Goal: Information Seeking & Learning: Understand process/instructions

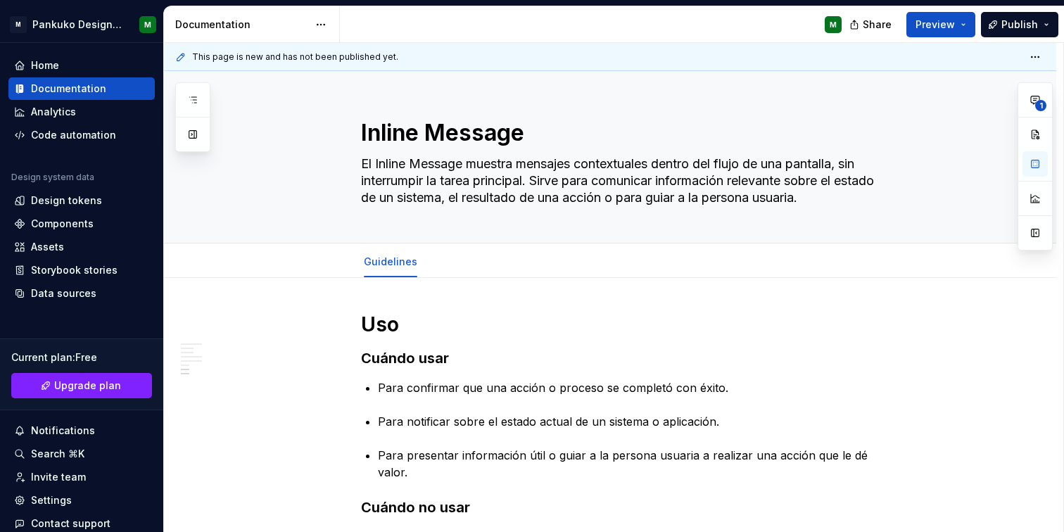
scroll to position [1101, 0]
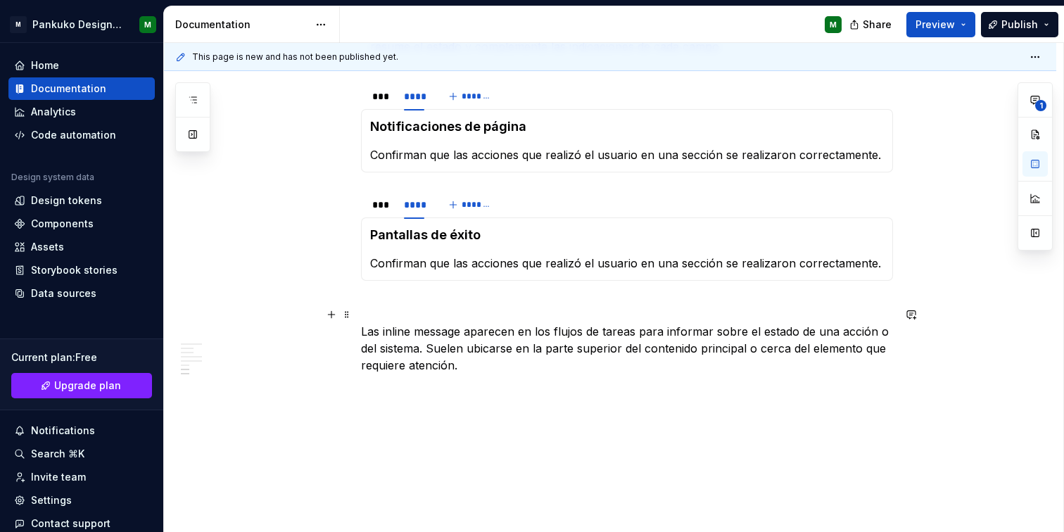
click at [591, 323] on p "Las inline message aparecen en los flujos de tareas para informar sobre el esta…" at bounding box center [627, 348] width 532 height 51
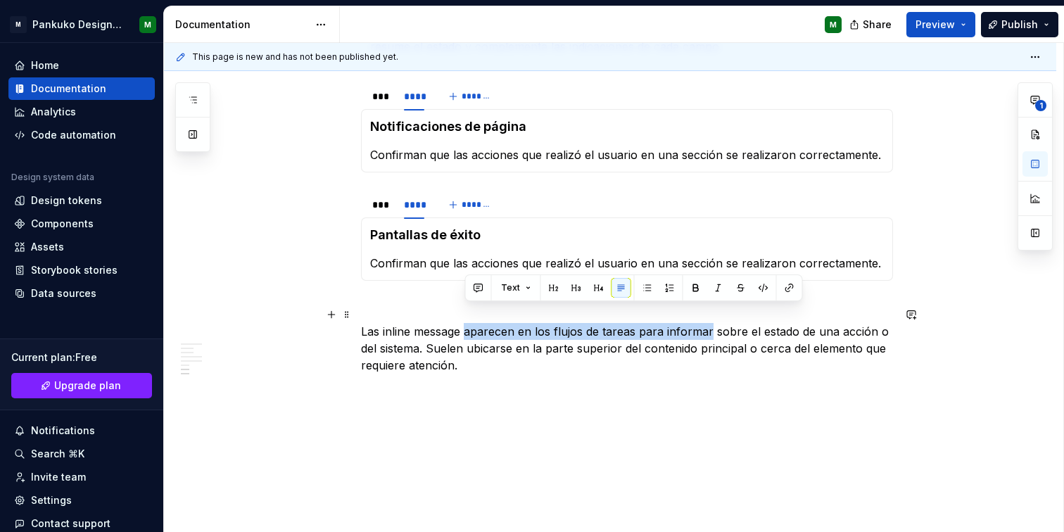
drag, startPoint x: 711, startPoint y: 310, endPoint x: 464, endPoint y: 312, distance: 246.3
click at [464, 323] on p "Las inline message aparecen en los flujos de tareas para informar sobre el esta…" at bounding box center [627, 348] width 532 height 51
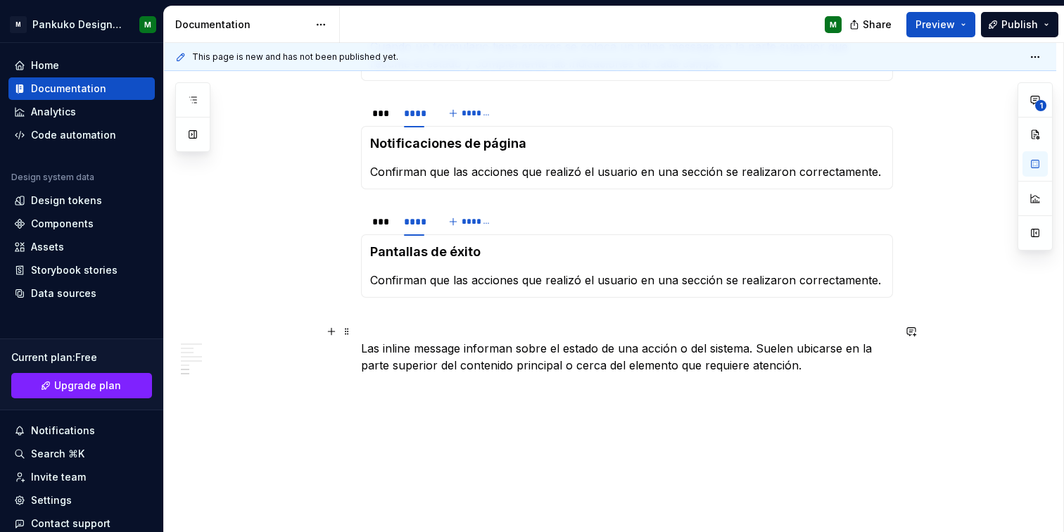
click at [740, 340] on p "Las inline message informan sobre el estado de una acción o del sistema. Suelen…" at bounding box center [627, 357] width 532 height 34
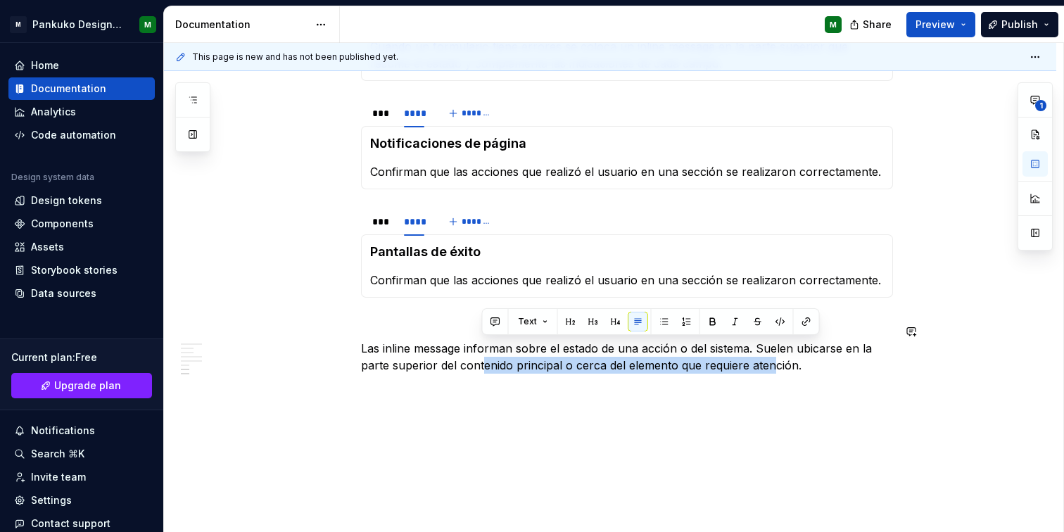
drag, startPoint x: 593, startPoint y: 359, endPoint x: 771, endPoint y: 348, distance: 177.7
click at [771, 348] on p "Las inline message informan sobre el estado de una acción o del sistema. Suelen…" at bounding box center [627, 357] width 532 height 34
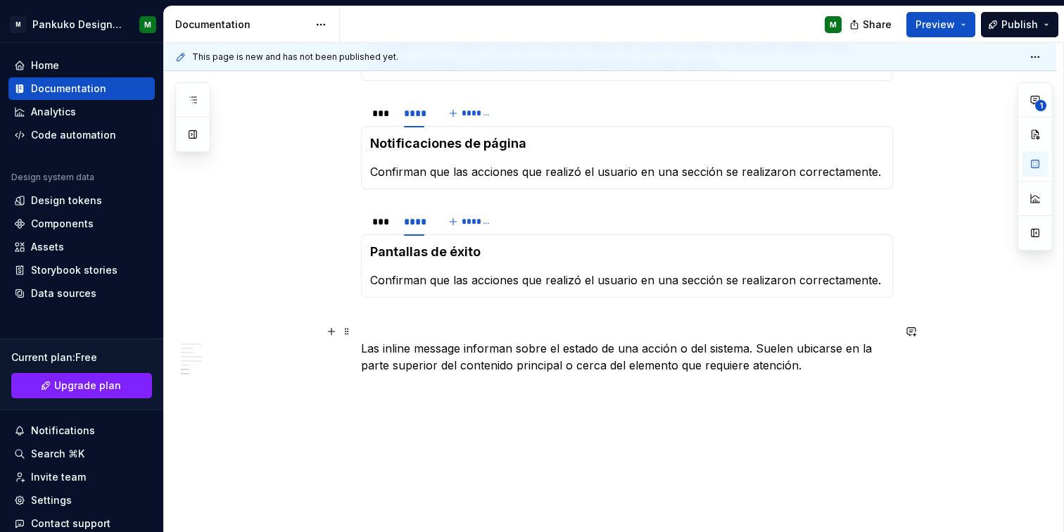
click at [852, 343] on p "Las inline message informan sobre el estado de una acción o del sistema. Suelen…" at bounding box center [627, 357] width 532 height 34
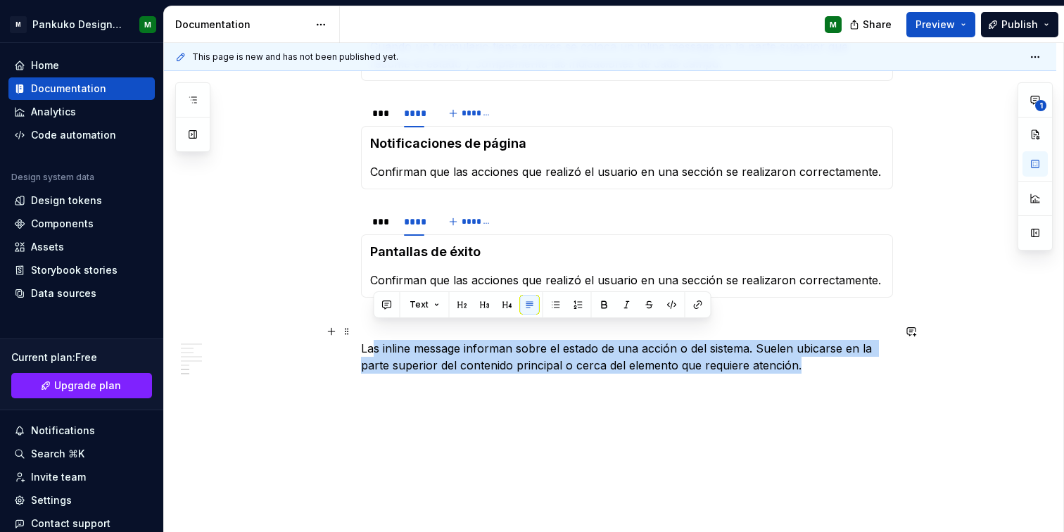
drag, startPoint x: 836, startPoint y: 351, endPoint x: 373, endPoint y: 323, distance: 463.9
click at [373, 340] on p "Las inline message informan sobre el estado de una acción o del sistema. Suelen…" at bounding box center [627, 357] width 532 height 34
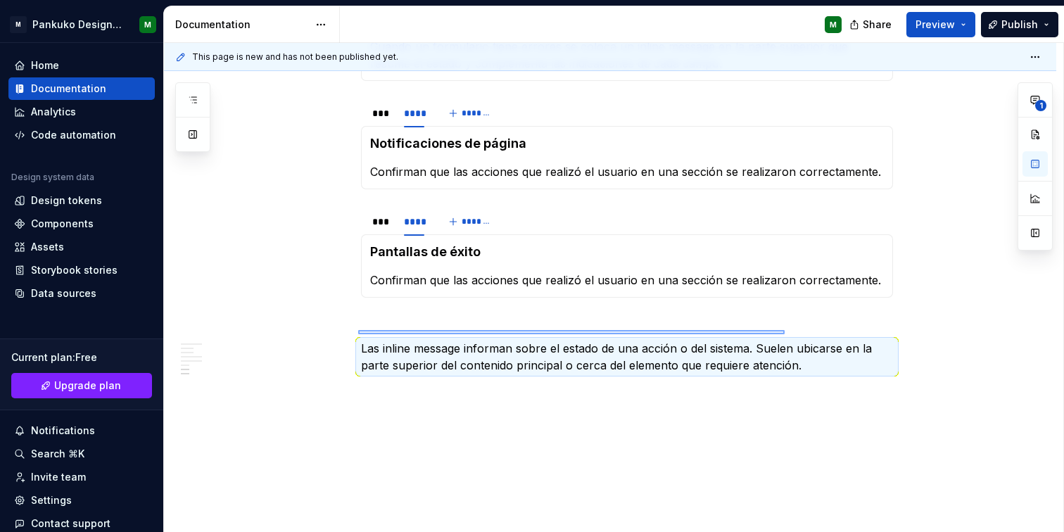
drag, startPoint x: 358, startPoint y: 334, endPoint x: 810, endPoint y: 326, distance: 451.9
click at [810, 325] on div "This page is new and has not been published yet. Inline Message El Inline Messa…" at bounding box center [613, 288] width 899 height 490
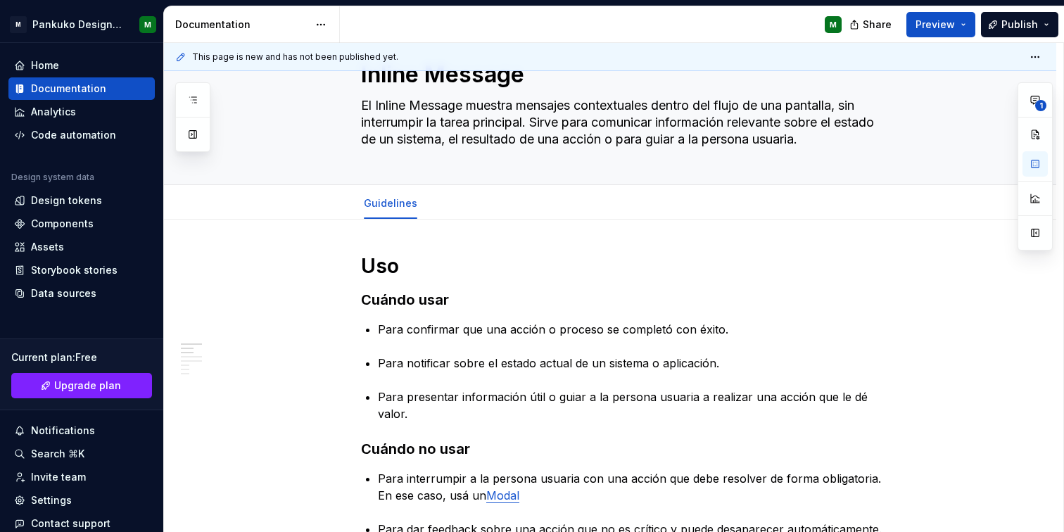
scroll to position [0, 0]
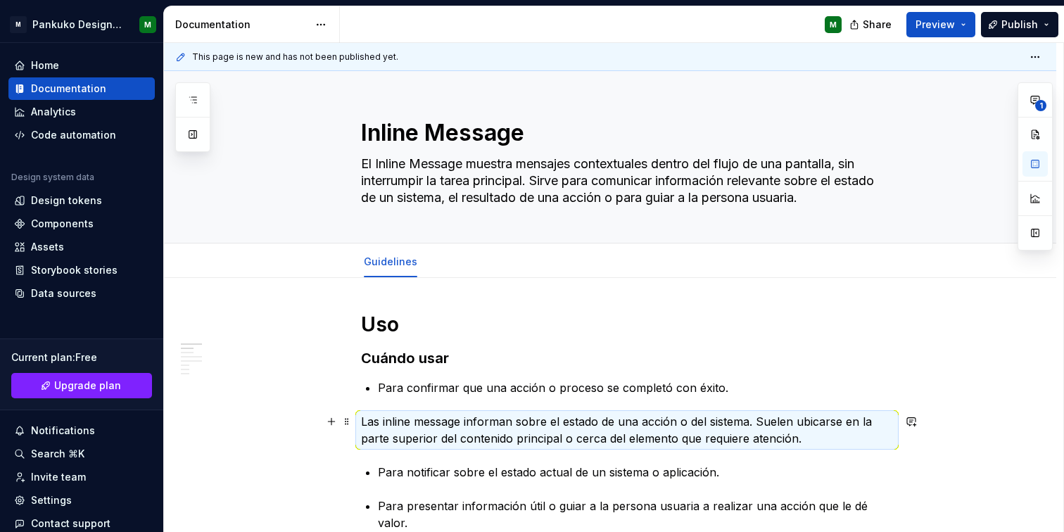
click at [569, 429] on p "Las inline message informan sobre el estado de una acción o del sistema. Suelen…" at bounding box center [627, 430] width 532 height 34
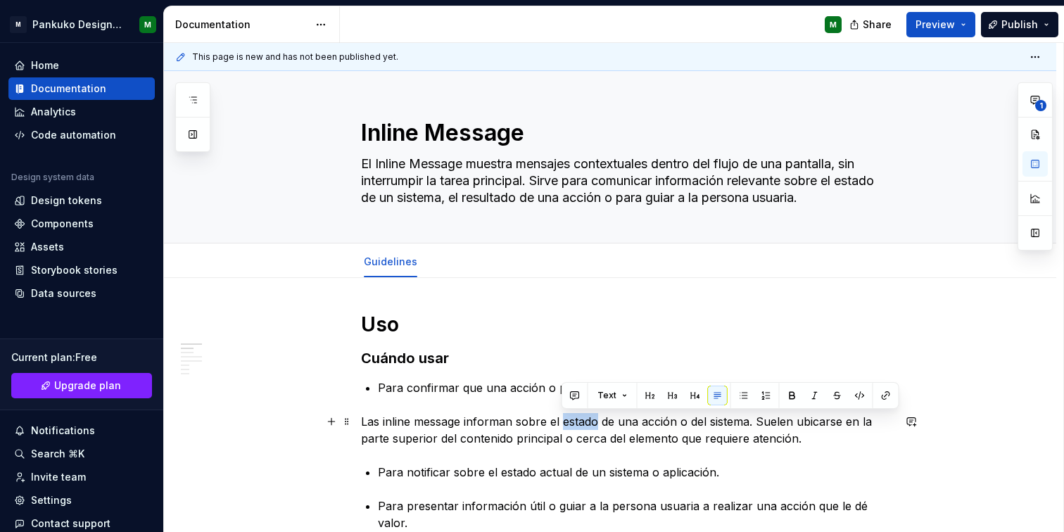
click at [569, 429] on p "Las inline message informan sobre el estado de una acción o del sistema. Suelen…" at bounding box center [627, 430] width 532 height 34
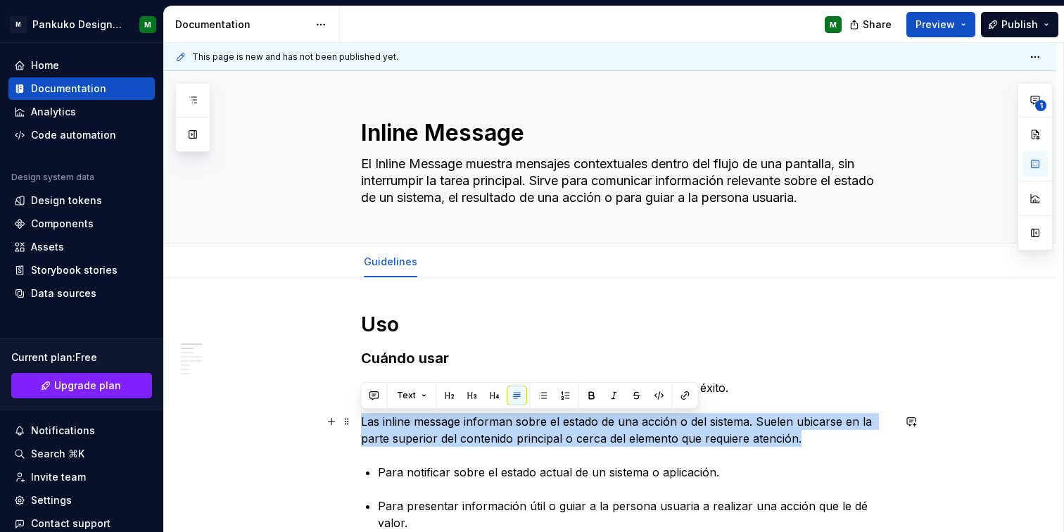
click at [569, 429] on p "Las inline message informan sobre el estado de una acción o del sistema. Suelen…" at bounding box center [627, 430] width 532 height 34
type textarea "*"
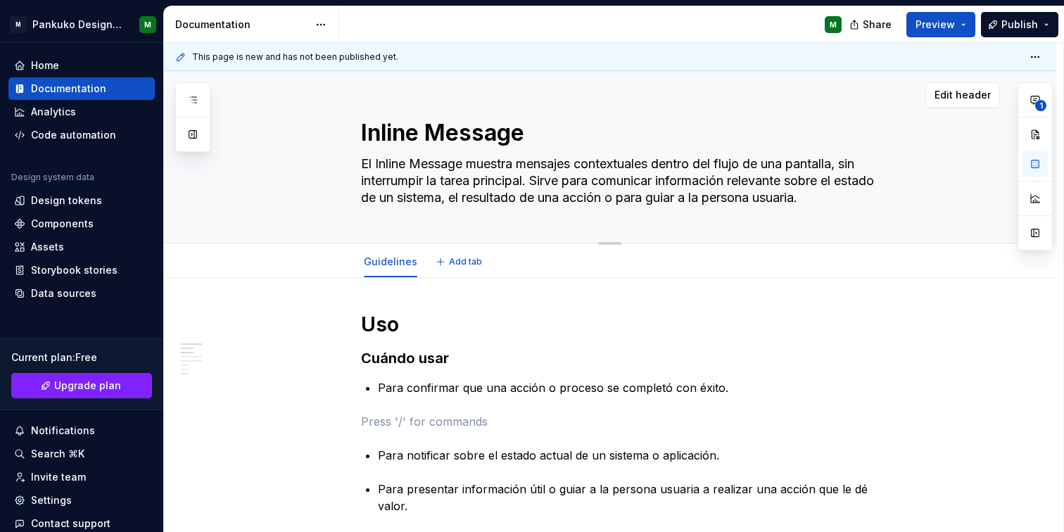
click at [534, 172] on textarea "El Inline Message muestra mensajes contextuales dentro del flujo de una pantall…" at bounding box center [624, 181] width 532 height 56
paste textarea "Las inline message informan sobre el estado de una acción o del sistema. Suelen…"
type textarea "Las inline message informan sobre el estado de una acción o del sistema. Suelen…"
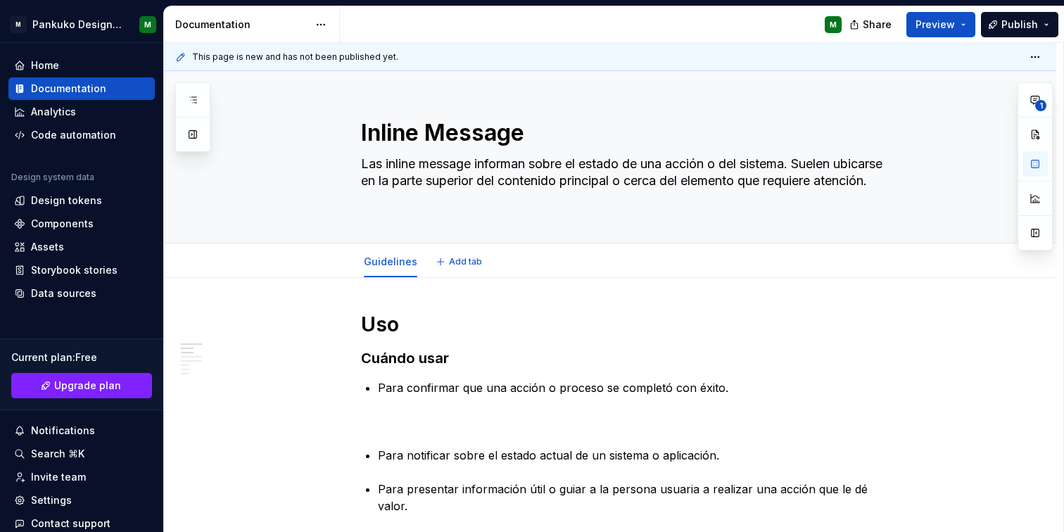
type textarea "*"
type textarea "Las inline message informan sobre el estado de una acción o del sistema. Suelen…"
click at [913, 330] on button "button" at bounding box center [912, 325] width 20 height 20
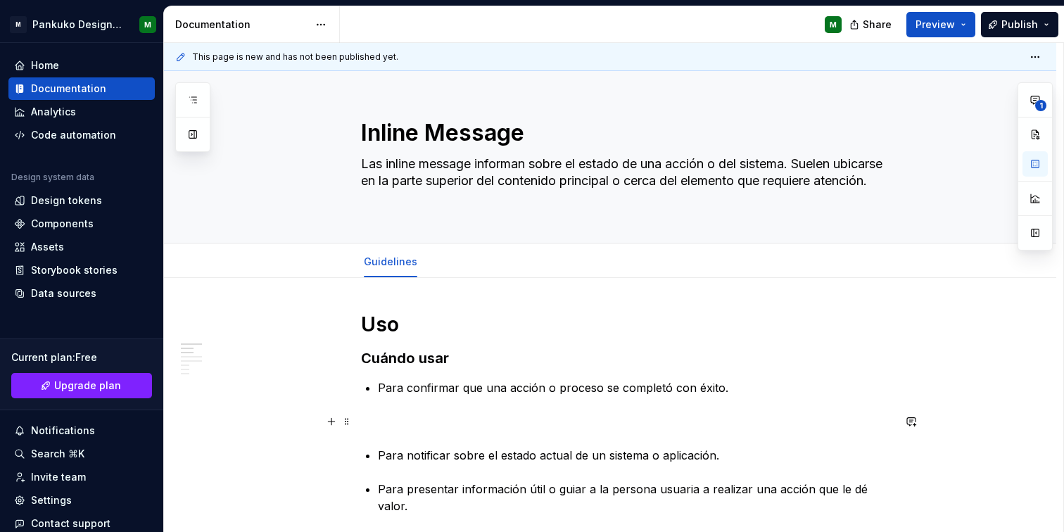
click at [607, 426] on p at bounding box center [627, 421] width 532 height 17
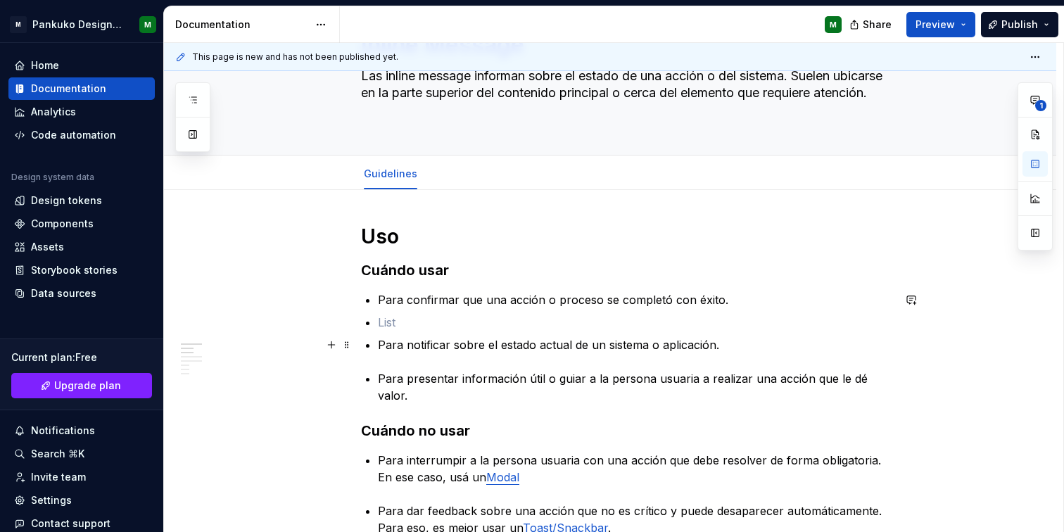
scroll to position [113, 0]
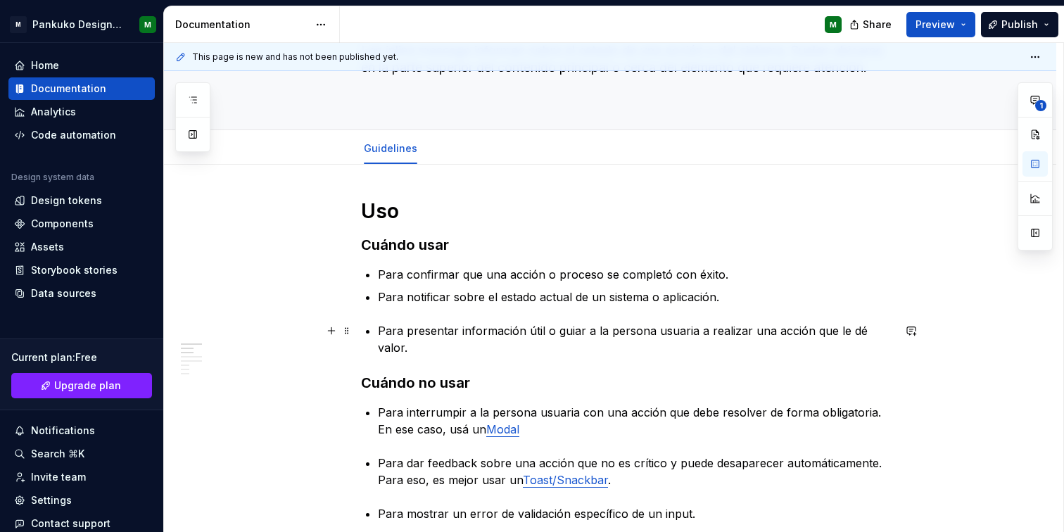
click at [379, 330] on p "Para presentar información útil o guiar a la persona usuaria a realizar una acc…" at bounding box center [635, 339] width 515 height 34
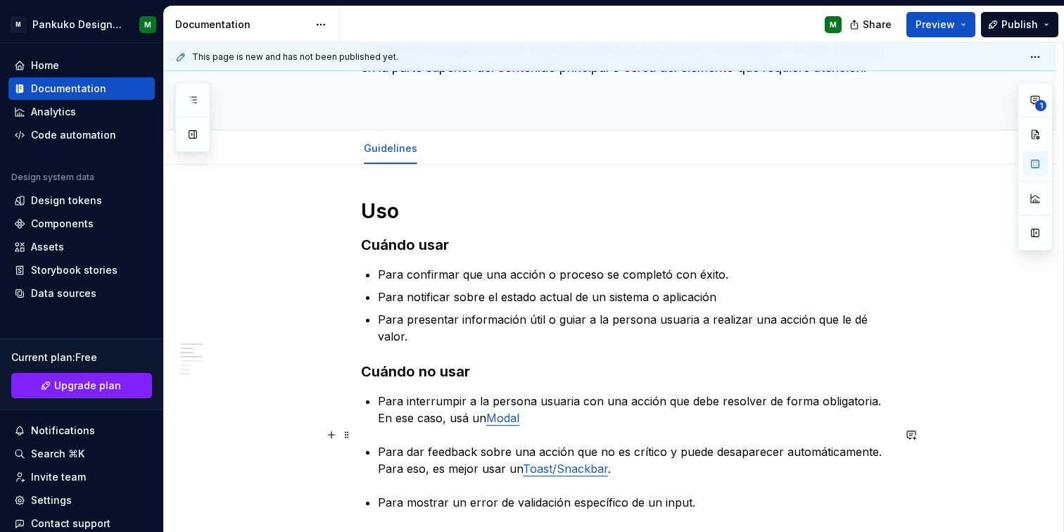
scroll to position [116, 0]
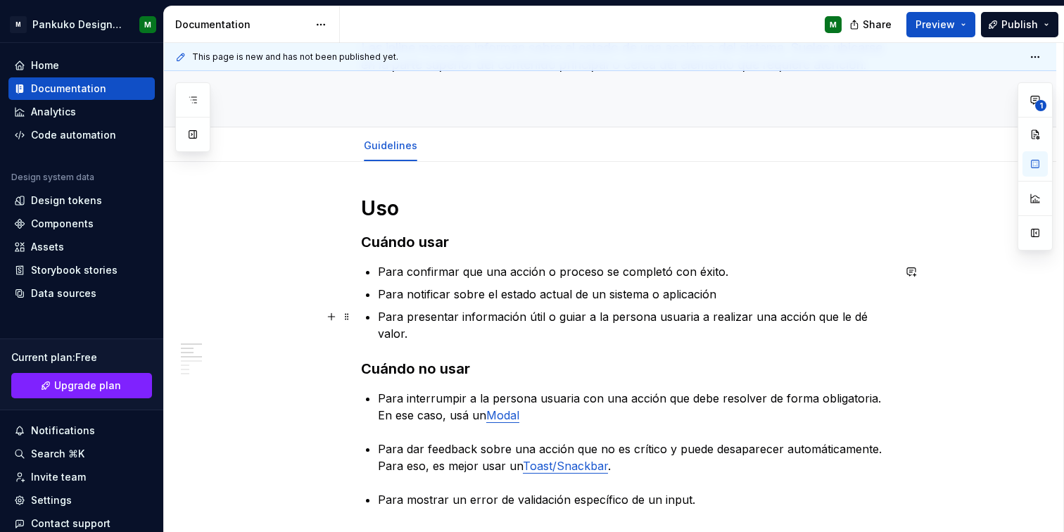
click at [520, 313] on p "Para presentar información útil o guiar a la persona usuaria a realizar una acc…" at bounding box center [635, 325] width 515 height 34
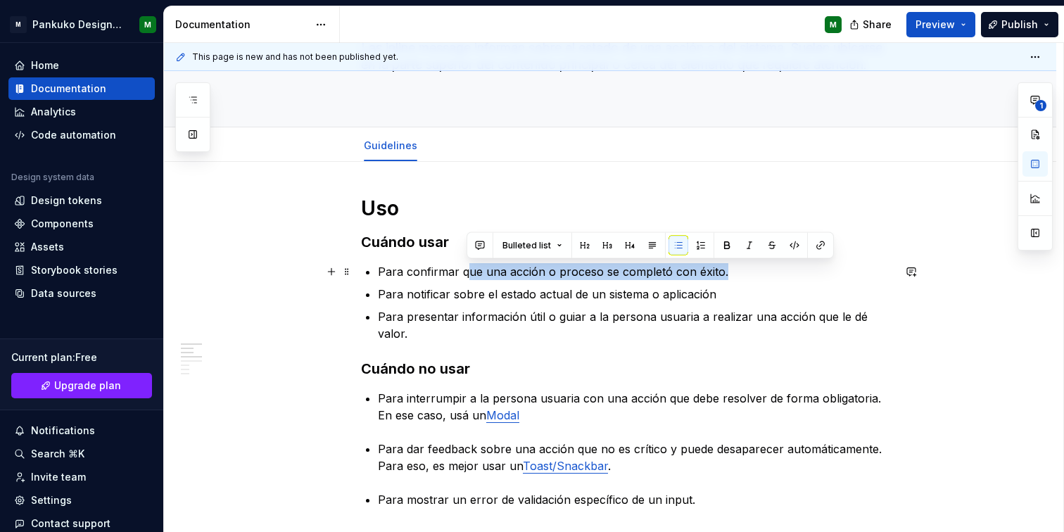
drag, startPoint x: 464, startPoint y: 267, endPoint x: 750, endPoint y: 276, distance: 285.9
click at [750, 276] on p "Para confirmar que una acción o proceso se completó con éxito." at bounding box center [635, 271] width 515 height 17
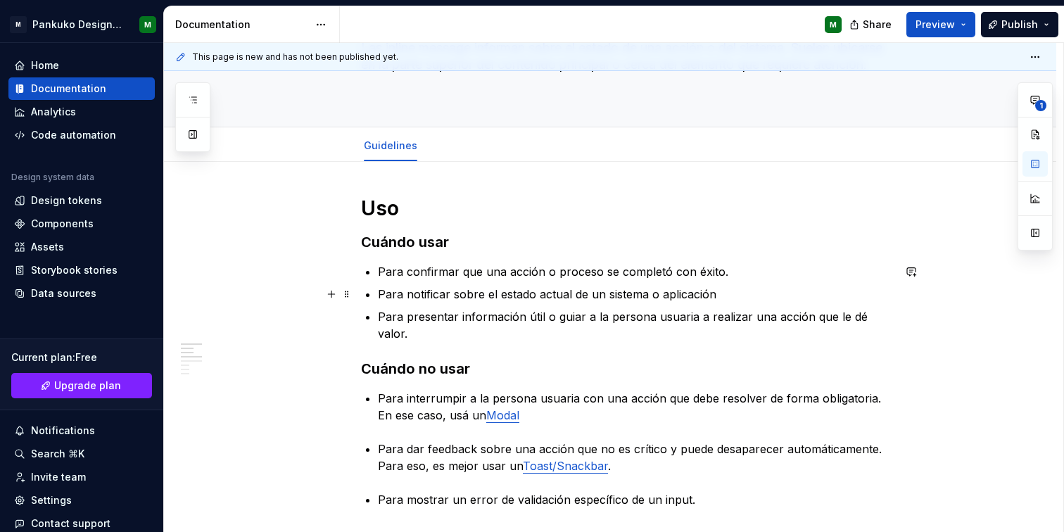
drag, startPoint x: 430, startPoint y: 292, endPoint x: 759, endPoint y: 285, distance: 329.4
click at [759, 286] on p "Para notificar sobre el estado actual de un sistema o aplicación" at bounding box center [635, 294] width 515 height 17
click at [580, 287] on p "Para notificar sobre el estado actual de un sistema o aplicación." at bounding box center [635, 294] width 515 height 17
type textarea "*"
